Goal: Find specific page/section

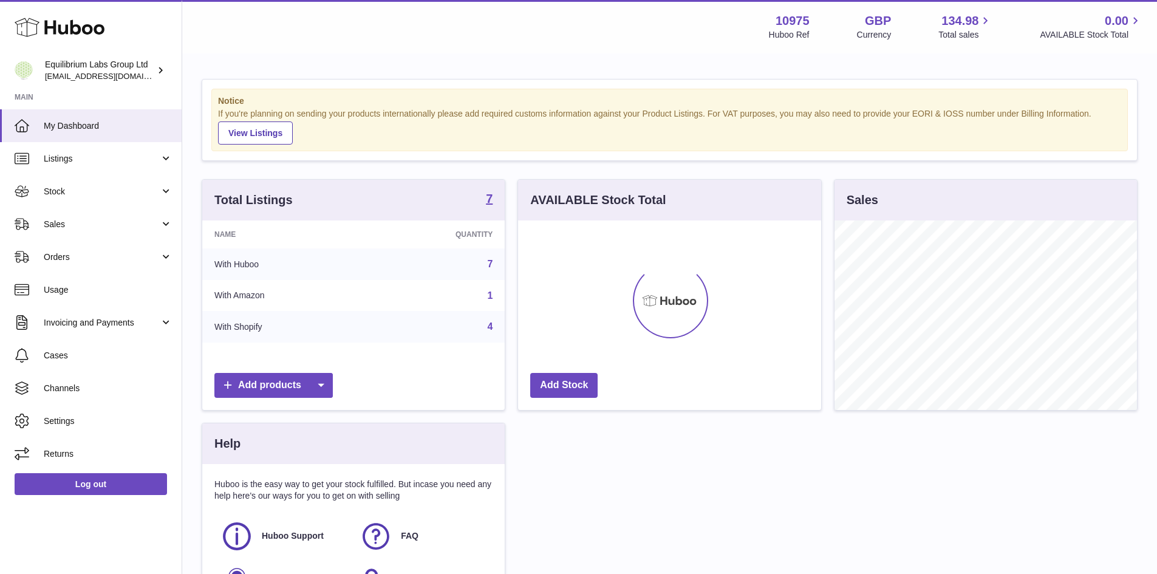
scroll to position [190, 303]
click at [81, 232] on link "Sales" at bounding box center [91, 224] width 182 height 33
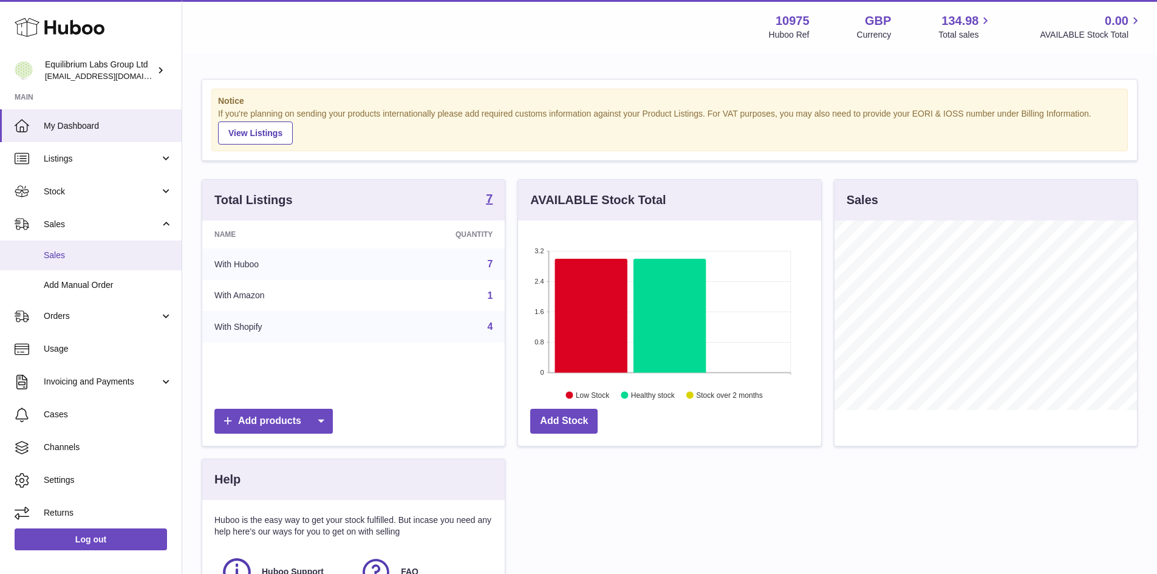
click at [81, 248] on link "Sales" at bounding box center [91, 256] width 182 height 30
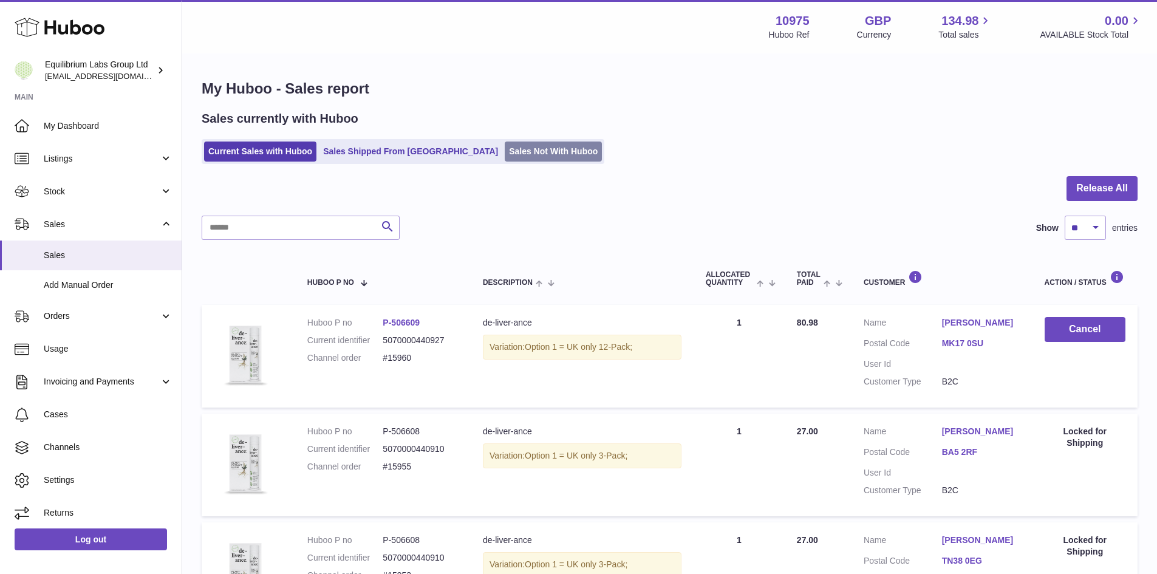
click at [505, 151] on link "Sales Not With Huboo" at bounding box center [553, 152] width 97 height 20
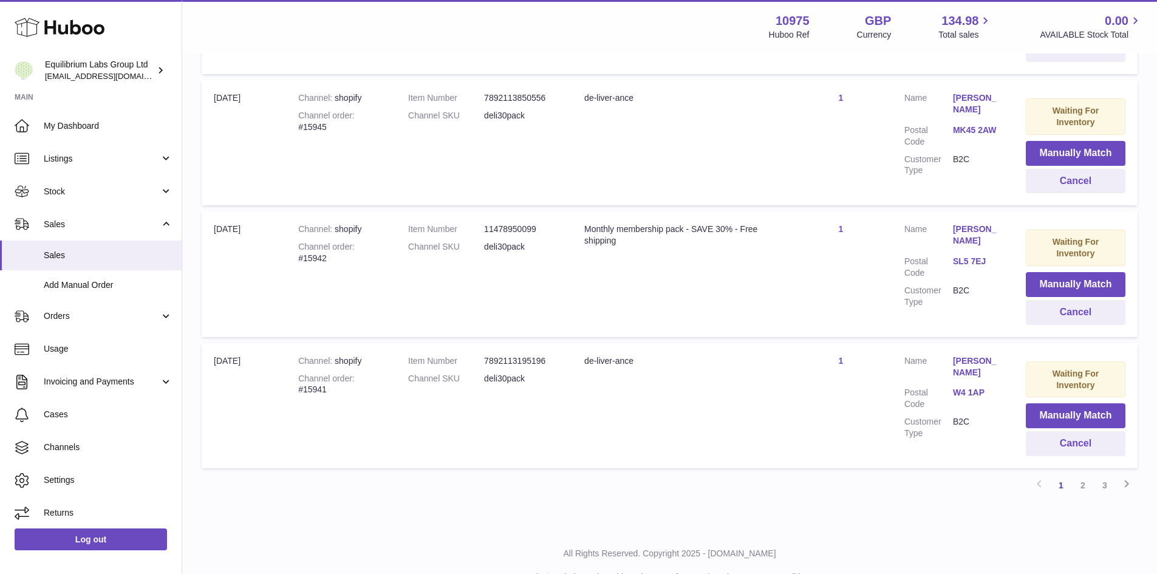
scroll to position [1199, 0]
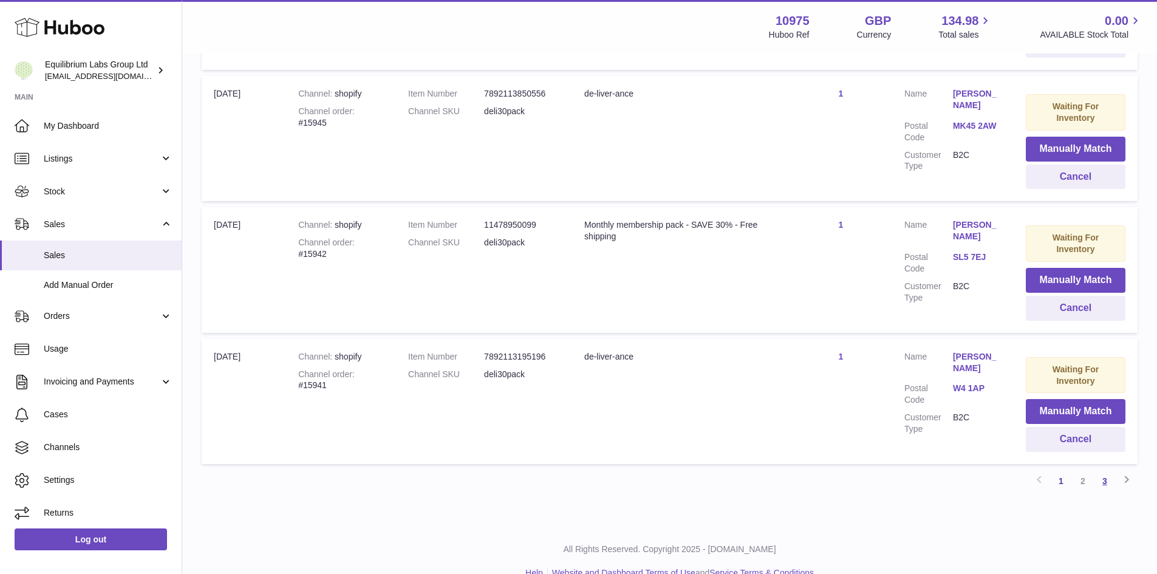
click at [1104, 470] on link "3" at bounding box center [1105, 481] width 22 height 22
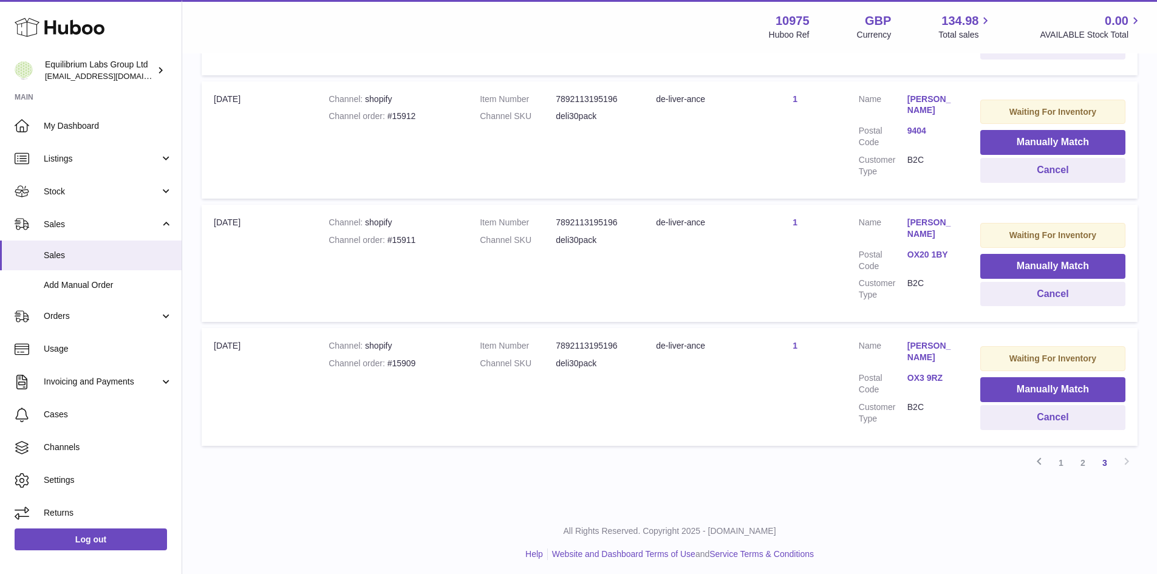
scroll to position [491, 0]
